Goal: Task Accomplishment & Management: Manage account settings

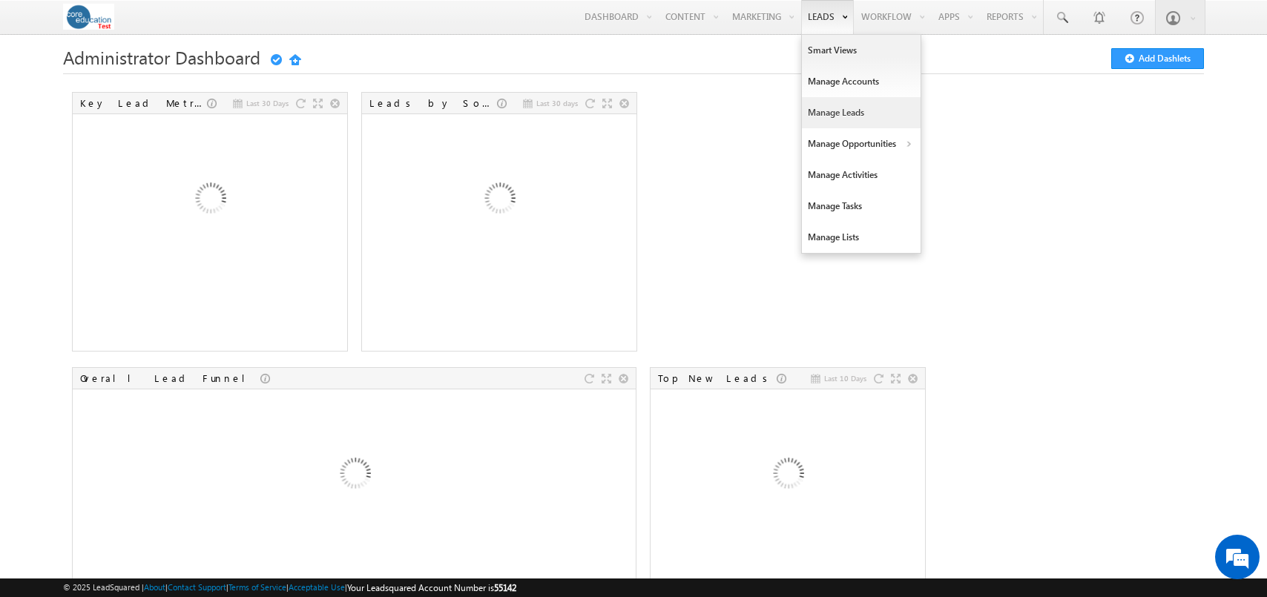
click at [827, 108] on link "Manage Leads" at bounding box center [861, 112] width 119 height 31
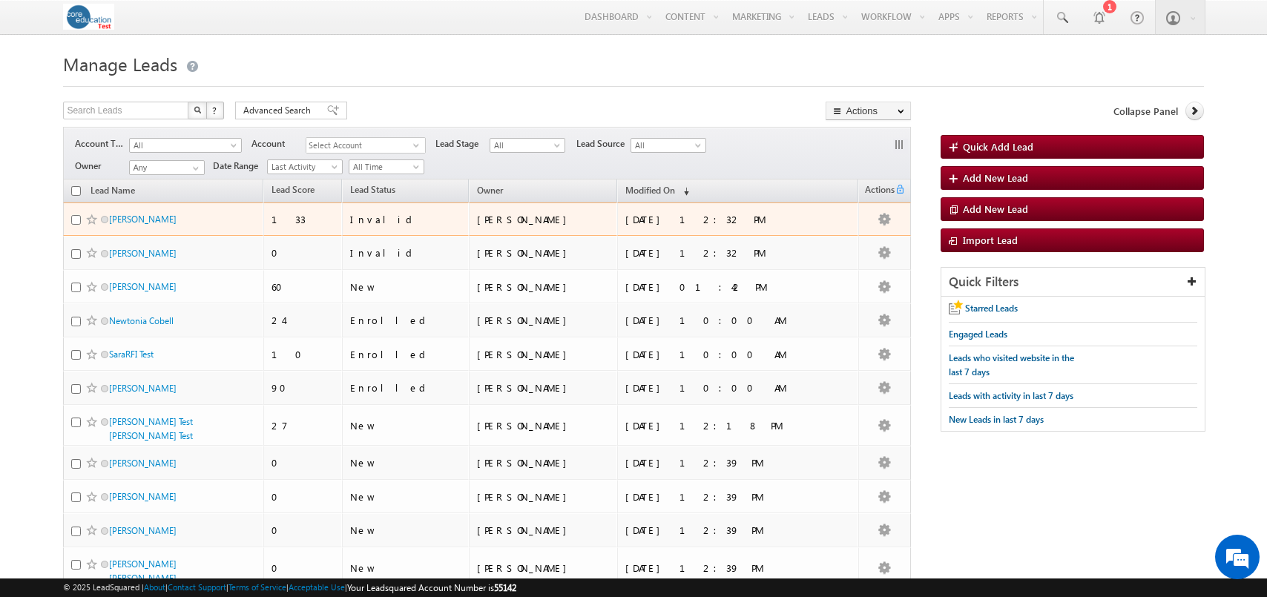
click at [75, 220] on input "checkbox" at bounding box center [76, 220] width 10 height 10
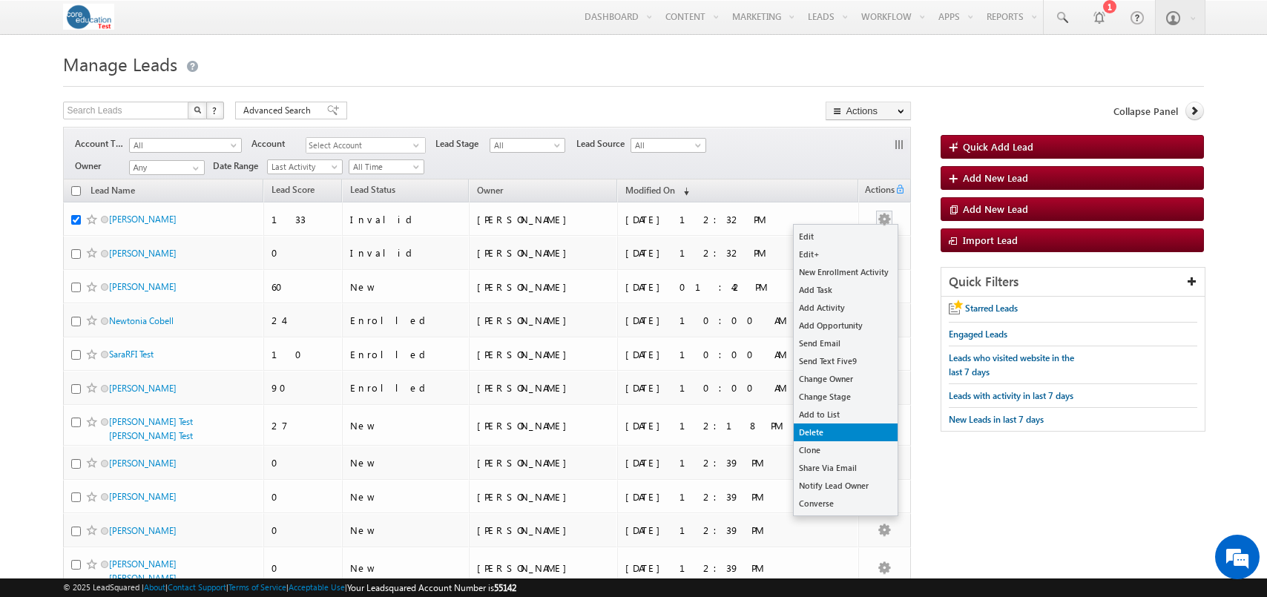
click at [837, 433] on link "Delete" at bounding box center [846, 433] width 104 height 18
checkbox input "true"
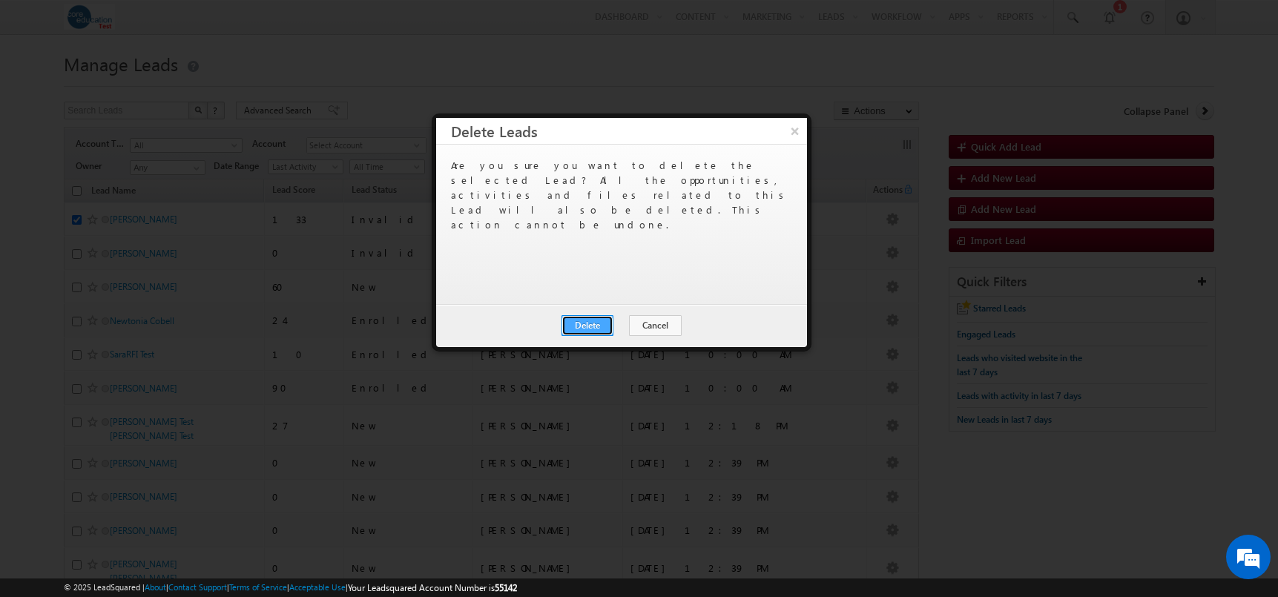
click at [602, 322] on button "Delete" at bounding box center [588, 325] width 52 height 21
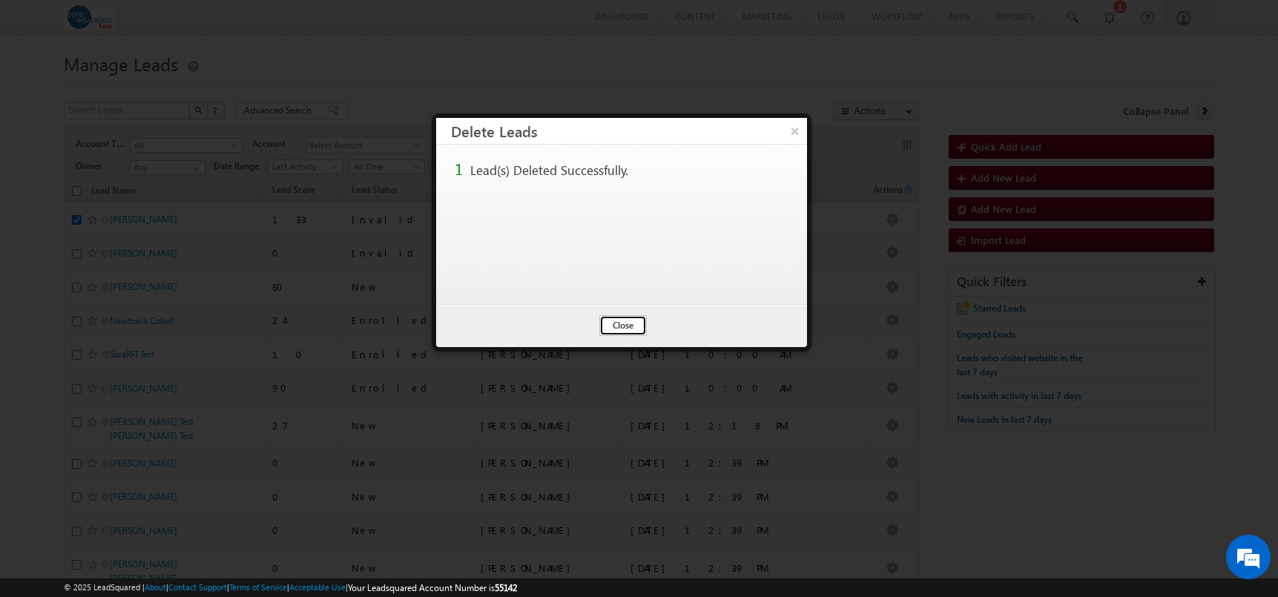
click at [626, 329] on button "Close" at bounding box center [623, 325] width 47 height 21
